Goal: Navigation & Orientation: Understand site structure

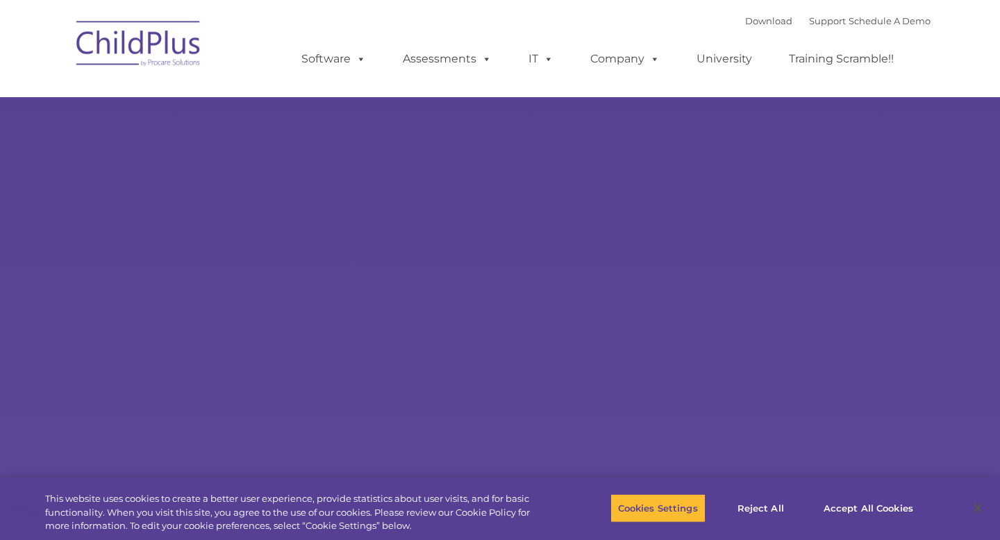
select select "MEDIUM"
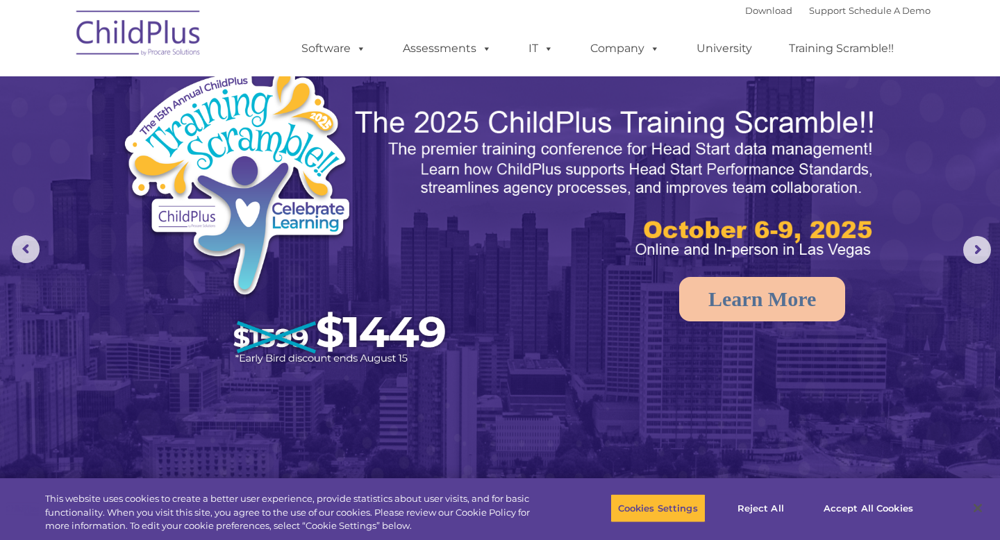
click at [760, 21] on ul "Software ChildPlus: The original and most widely-used Head Start data managemen…" at bounding box center [602, 49] width 657 height 56
click at [929, 30] on ul "Software ChildPlus: The original and most widely-used Head Start data managemen…" at bounding box center [602, 49] width 657 height 56
